Goal: Find specific page/section: Find specific page/section

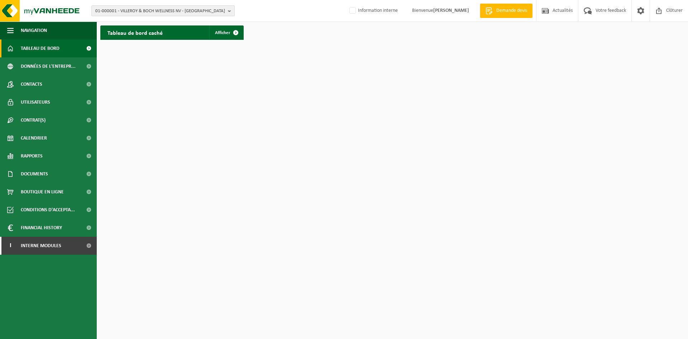
click at [157, 12] on span "01-000001 - VILLEROY & BOCH WELLNESS NV - ROESELARE" at bounding box center [160, 11] width 130 height 11
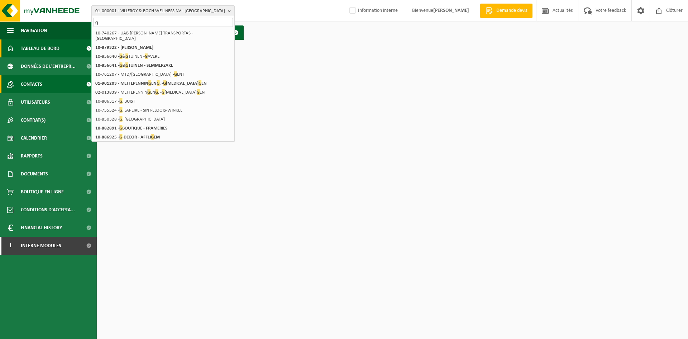
type input "g"
drag, startPoint x: 361, startPoint y: 97, endPoint x: 333, endPoint y: 90, distance: 29.2
click at [361, 97] on html "01-000001 - VILLEROY & BOCH WELLNESS NV - ROESELARE g 01-000001 - VILLEROY & BO…" at bounding box center [344, 169] width 688 height 339
click at [139, 23] on input "g" at bounding box center [163, 22] width 140 height 9
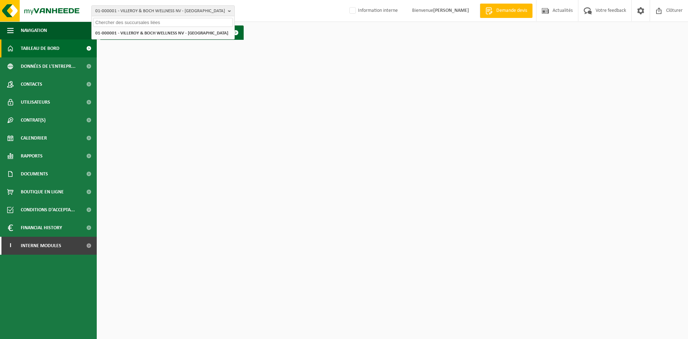
click at [175, 23] on input "text" at bounding box center [163, 22] width 140 height 9
type input "tonic play"
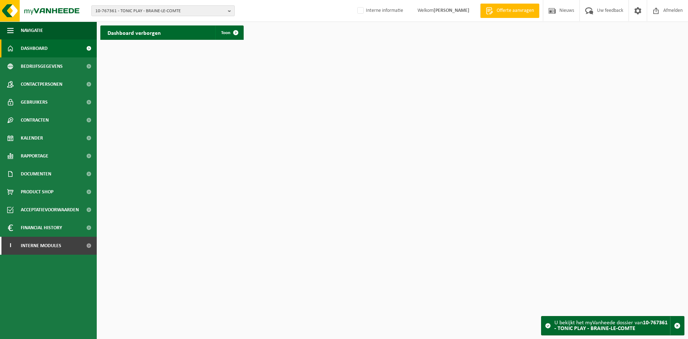
click at [142, 14] on span "10-767361 - TONIC PLAY - BRAINE-LE-COMTE" at bounding box center [160, 11] width 130 height 11
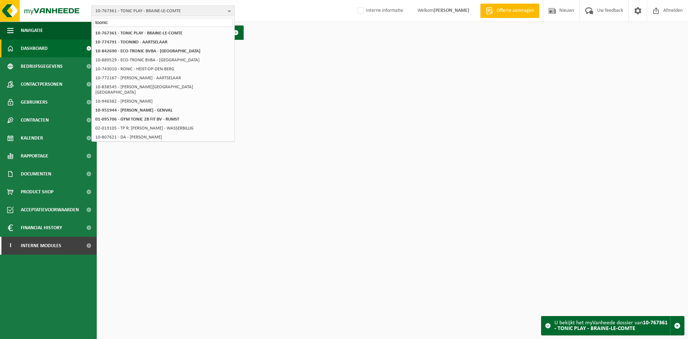
click at [101, 21] on input "toonic" at bounding box center [163, 22] width 140 height 9
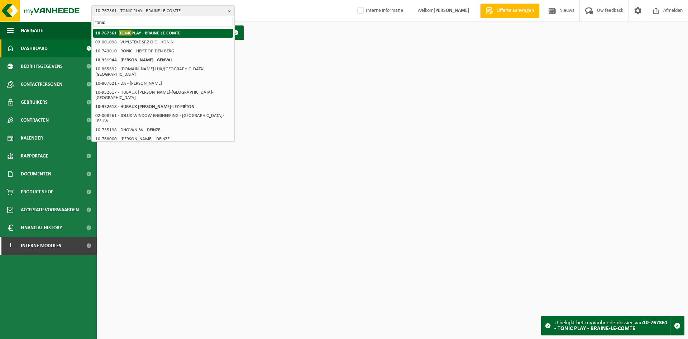
type input "tonic"
click at [150, 33] on strong "10-767361 - TONIC PLAY - BRAINE-LE-COMTE" at bounding box center [137, 32] width 85 height 5
click at [174, 33] on strong "10-767361 - TONIC PLAY - BRAINE-LE-COMTE" at bounding box center [137, 32] width 85 height 5
click at [323, 49] on html "10-767361 - TONIC PLAY - BRAINE-LE-COMTE [PERSON_NAME] 10-767361 - TONIC PLAY -…" at bounding box center [344, 169] width 688 height 339
click at [160, 33] on strong "10-767361 - TONIC PLAY - BRAINE-LE-COMTE" at bounding box center [137, 32] width 85 height 5
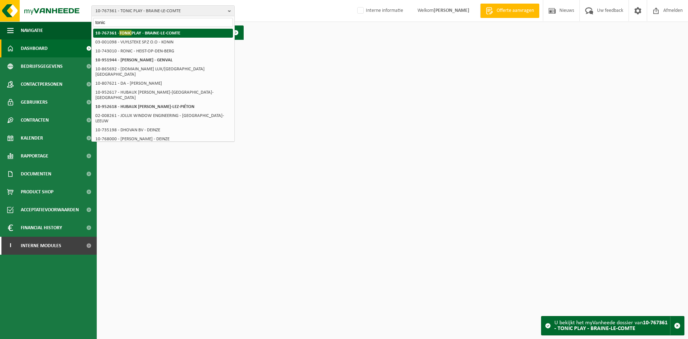
click at [159, 33] on strong "10-767361 - TONIC PLAY - BRAINE-LE-COMTE" at bounding box center [137, 32] width 85 height 5
click at [108, 26] on input "tonic" at bounding box center [163, 22] width 140 height 9
click at [113, 32] on strong "10-767361 - TONIC PLAY - BRAINE-LE-COMTE" at bounding box center [137, 32] width 85 height 5
click at [138, 34] on strong "10-767361 - TONIC PLAY - BRAINE-LE-COMTE" at bounding box center [137, 32] width 85 height 5
click at [153, 4] on div "10-767361 - TONIC PLAY - BRAINE-LE-COMTE [PERSON_NAME] 10-767361 - TONIC PLAY -…" at bounding box center [344, 11] width 688 height 22
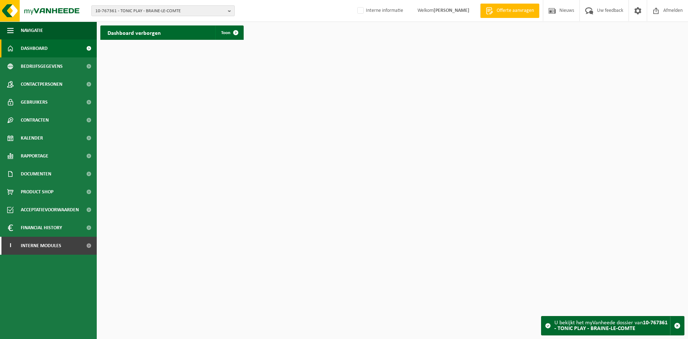
click at [152, 12] on span "10-767361 - TONIC PLAY - BRAINE-LE-COMTE" at bounding box center [160, 11] width 130 height 11
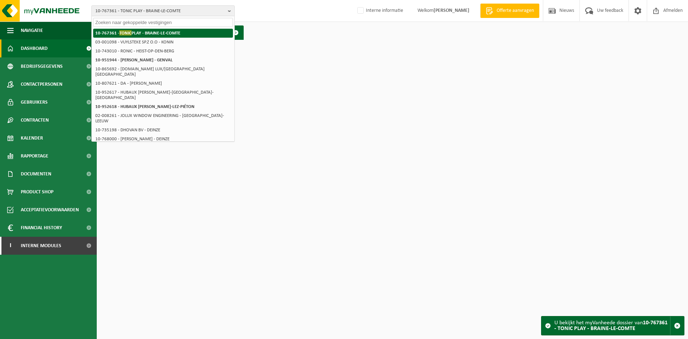
click at [134, 33] on strong "10-767361 - TONIC PLAY - BRAINE-LE-COMTE" at bounding box center [137, 32] width 85 height 5
click at [340, 53] on html "10-767361 - TONIC PLAY - BRAINE-LE-COMTE 10-767361 - TONIC PLAY - BRAINE-LE-COM…" at bounding box center [344, 169] width 688 height 339
click at [243, 5] on div "10-767361 - TONIC PLAY - BRAINE-LE-COMTE 10-767361 - TONIC PLAY - BRAINE-LE-COM…" at bounding box center [344, 11] width 688 height 22
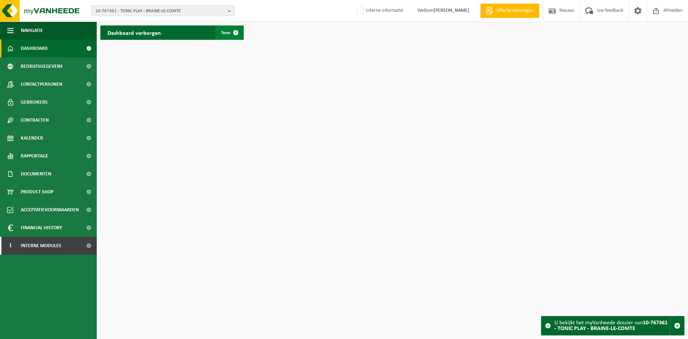
click at [227, 29] on link "Toon" at bounding box center [229, 32] width 28 height 14
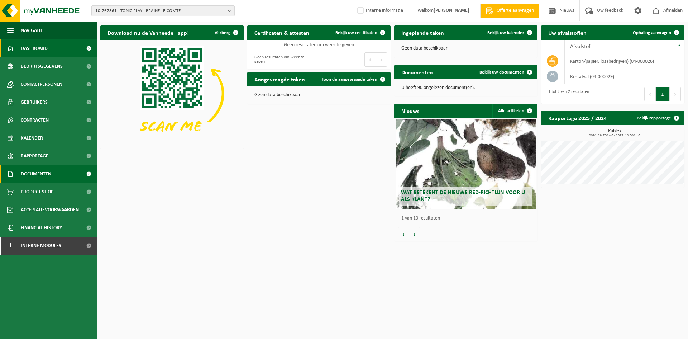
click at [49, 174] on span "Documenten" at bounding box center [36, 174] width 30 height 18
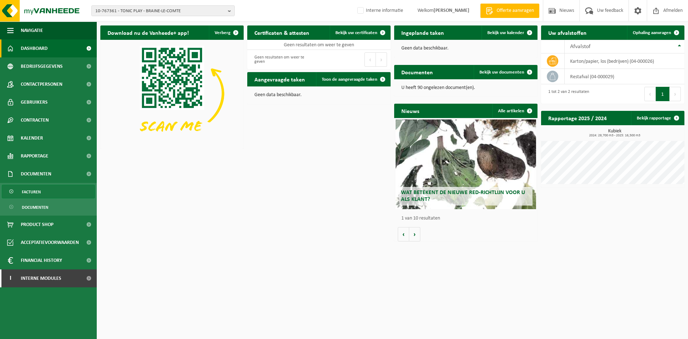
click at [57, 189] on link "Facturen" at bounding box center [48, 192] width 93 height 14
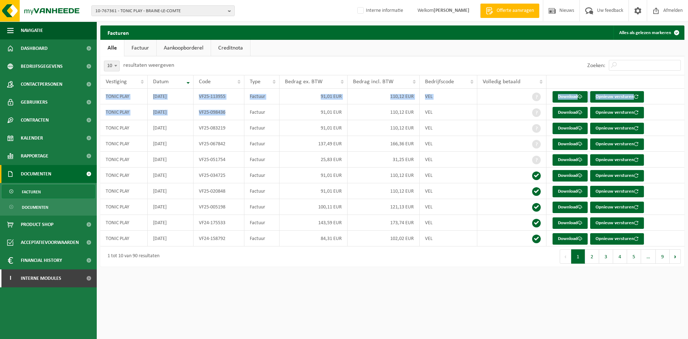
drag, startPoint x: 231, startPoint y: 112, endPoint x: 99, endPoint y: 92, distance: 133.4
click at [99, 92] on div "Facturen Alles als gelezen markeren Even geduld. Door de grote hoeveelheid gege…" at bounding box center [393, 147] width 592 height 244
copy div "Vestiging Datum Code Type Bedrag ex. BTW Bedrag incl. BTW Bedrijfscode Volledig…"
drag, startPoint x: 433, startPoint y: 112, endPoint x: 105, endPoint y: 100, distance: 328.6
click at [105, 100] on tbody "TONIC PLAY 2025-08-31 VF25-113955 Factuur 91,01 EUR 110,12 EUR VEL Download Opn…" at bounding box center [392, 168] width 584 height 158
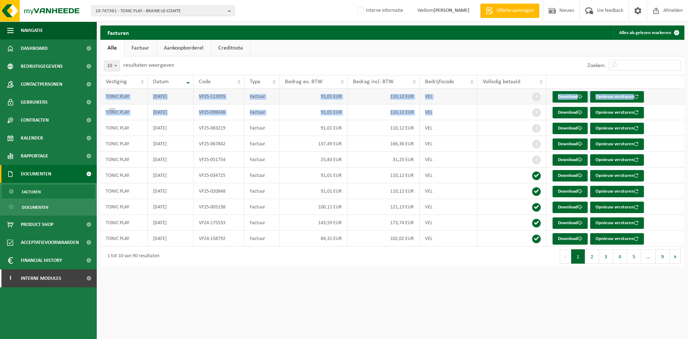
copy tbody "TONIC PLAY 2025-08-31 VF25-113955 Factuur 91,01 EUR 110,12 EUR VEL Download Opn…"
